Goal: Task Accomplishment & Management: Manage account settings

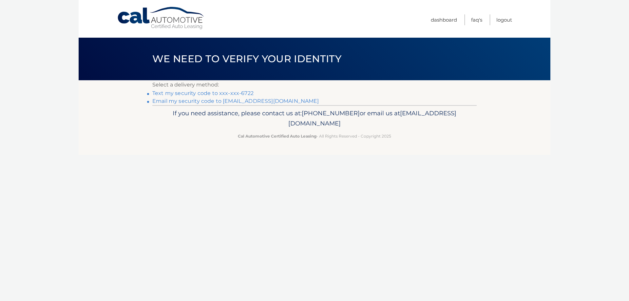
click at [237, 94] on link "Text my security code to xxx-xxx-6722" at bounding box center [202, 93] width 101 height 6
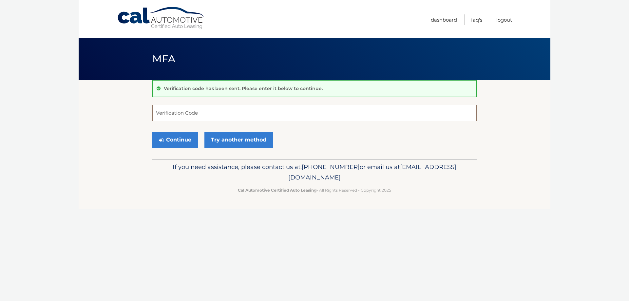
click at [247, 116] on input "Verification Code" at bounding box center [314, 113] width 324 height 16
type input "693115"
click at [152, 132] on button "Continue" at bounding box center [175, 140] width 46 height 16
